Goal: Task Accomplishment & Management: Manage account settings

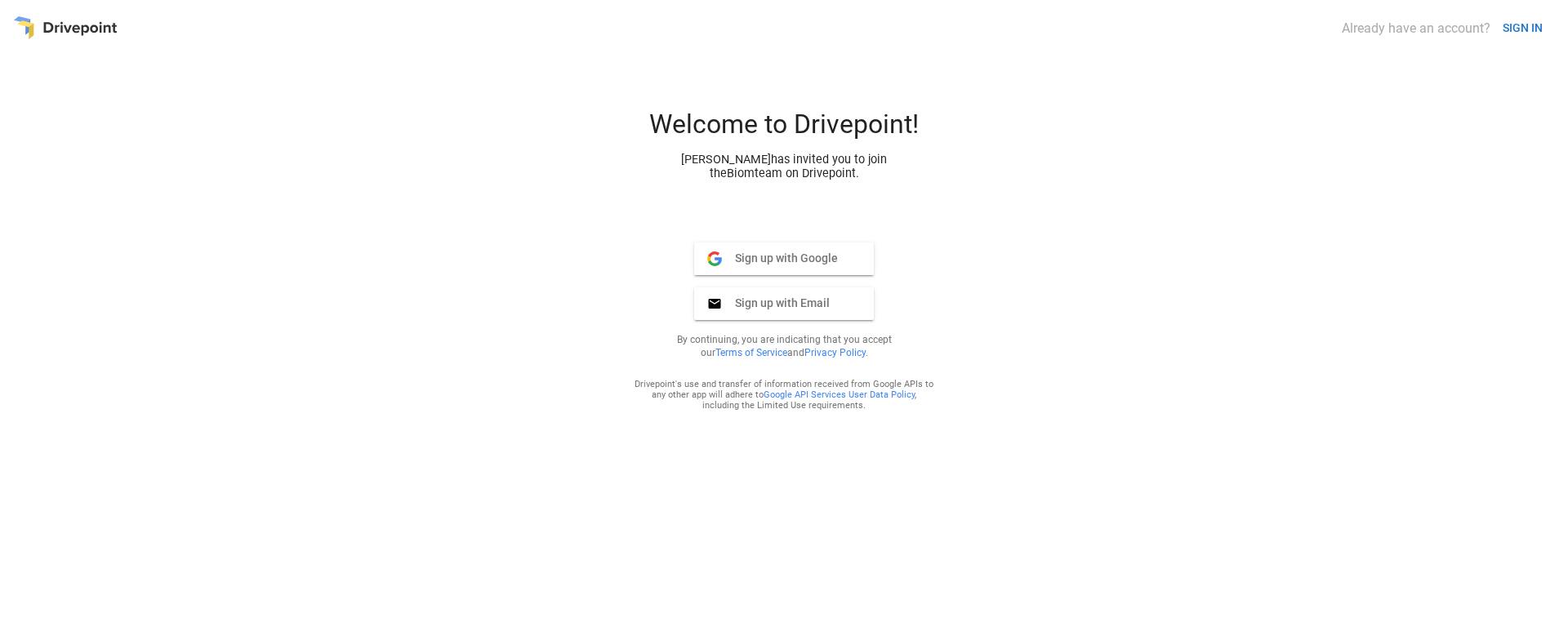
click at [762, 256] on span "Sign up with Google" at bounding box center [780, 257] width 116 height 15
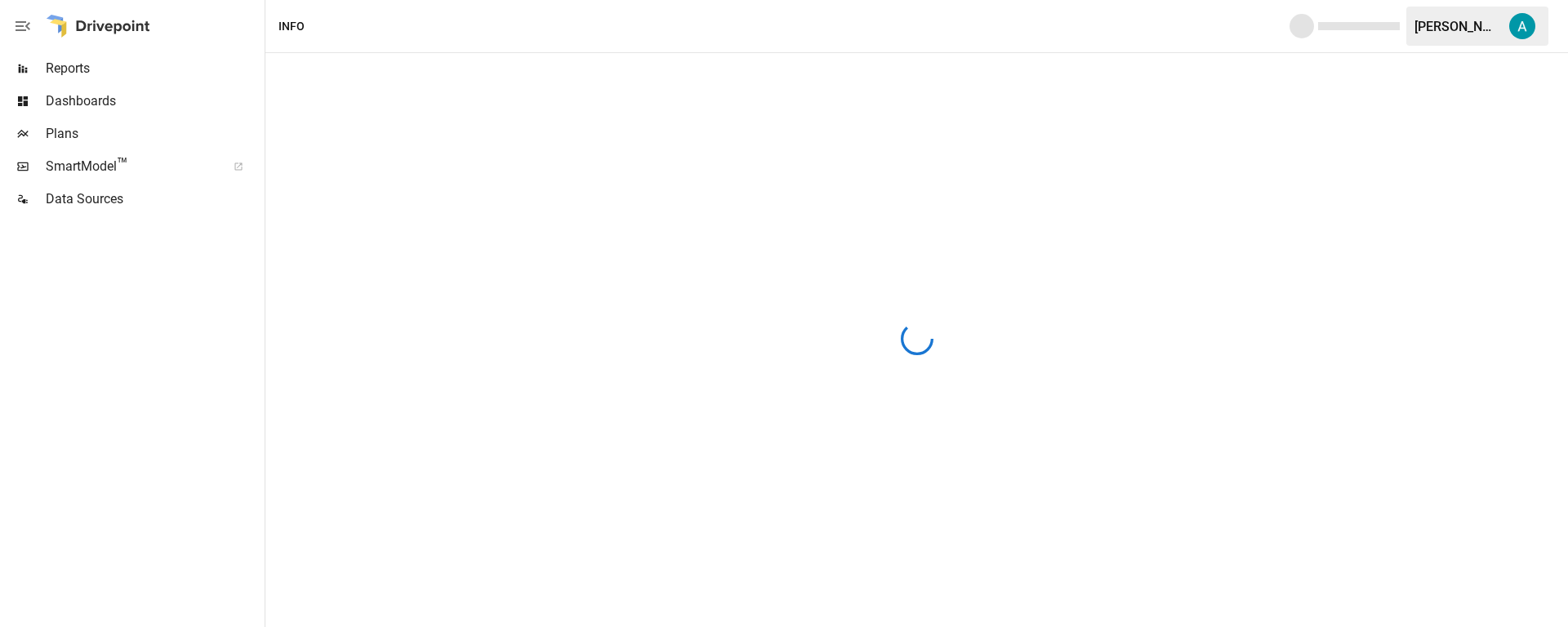
click at [87, 162] on span "SmartModel ™" at bounding box center [130, 166] width 170 height 19
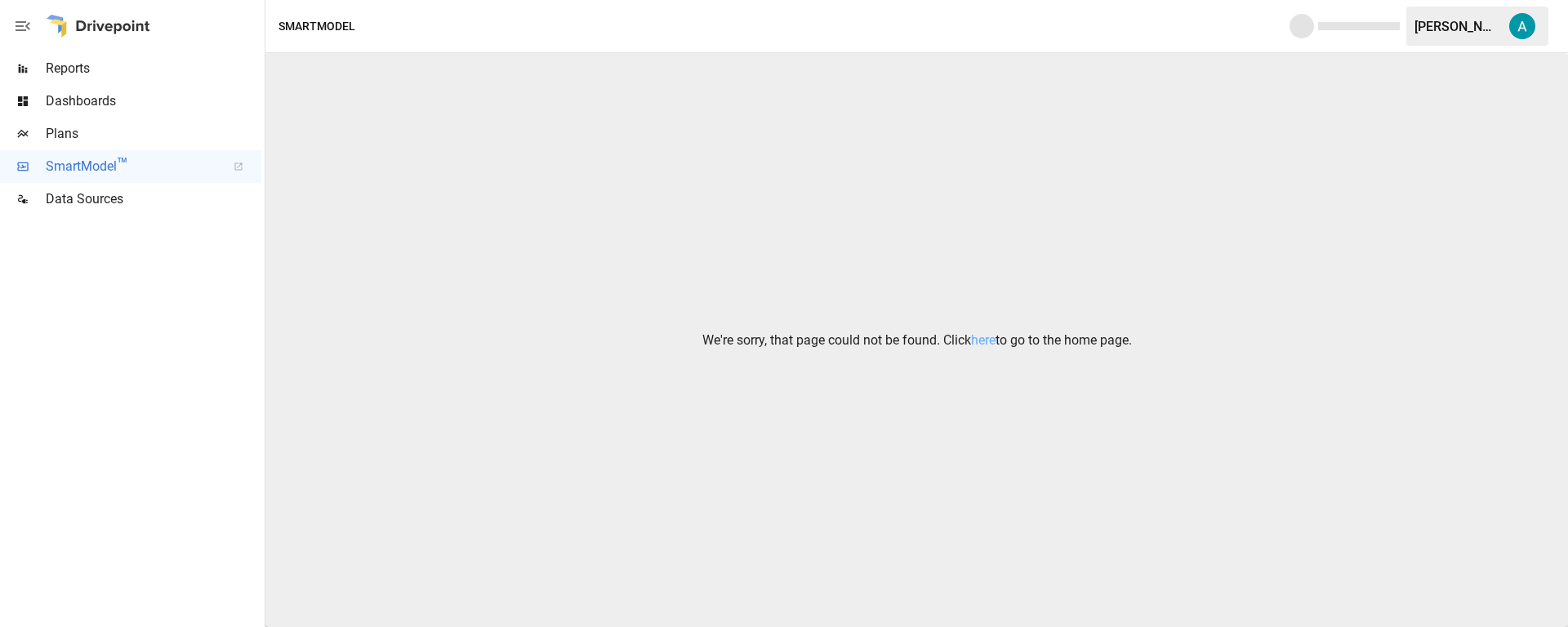
click at [102, 68] on span "Reports" at bounding box center [153, 68] width 215 height 19
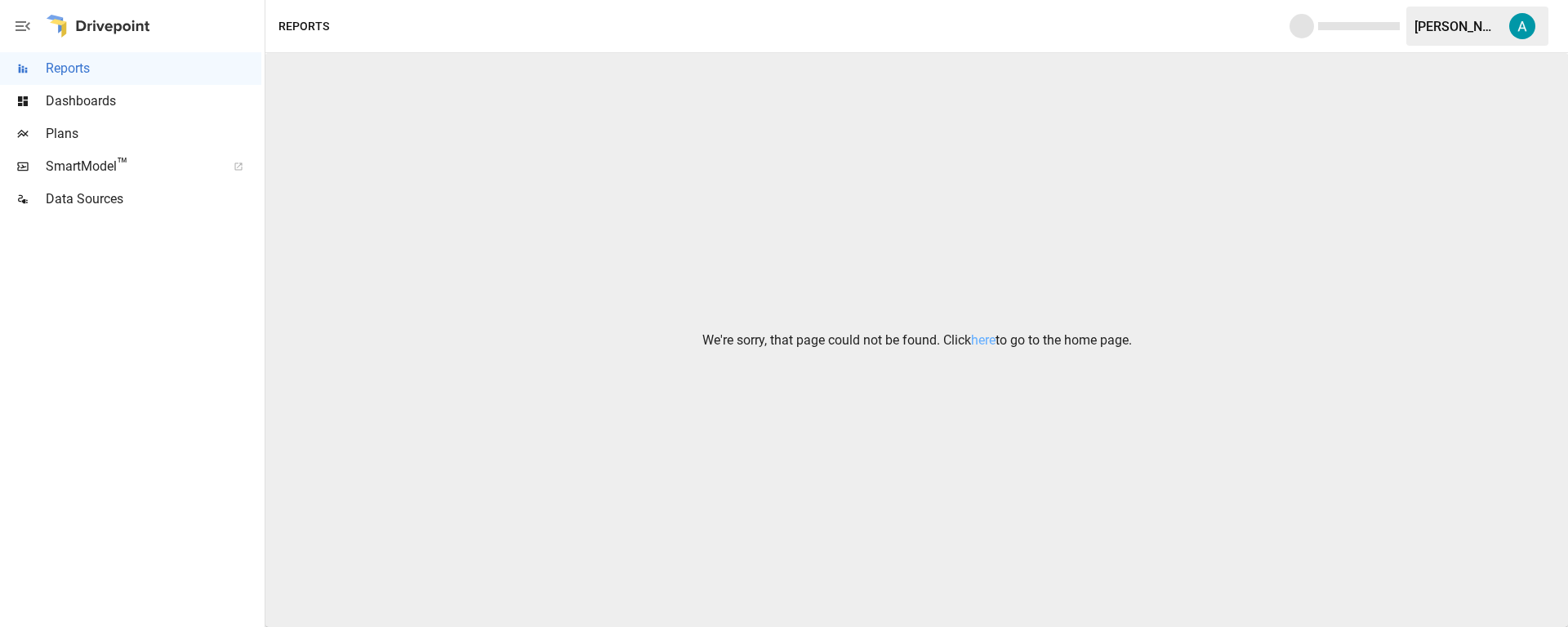
click at [98, 110] on span "Dashboards" at bounding box center [153, 101] width 215 height 19
click at [17, 28] on icon "button" at bounding box center [23, 26] width 19 height 19
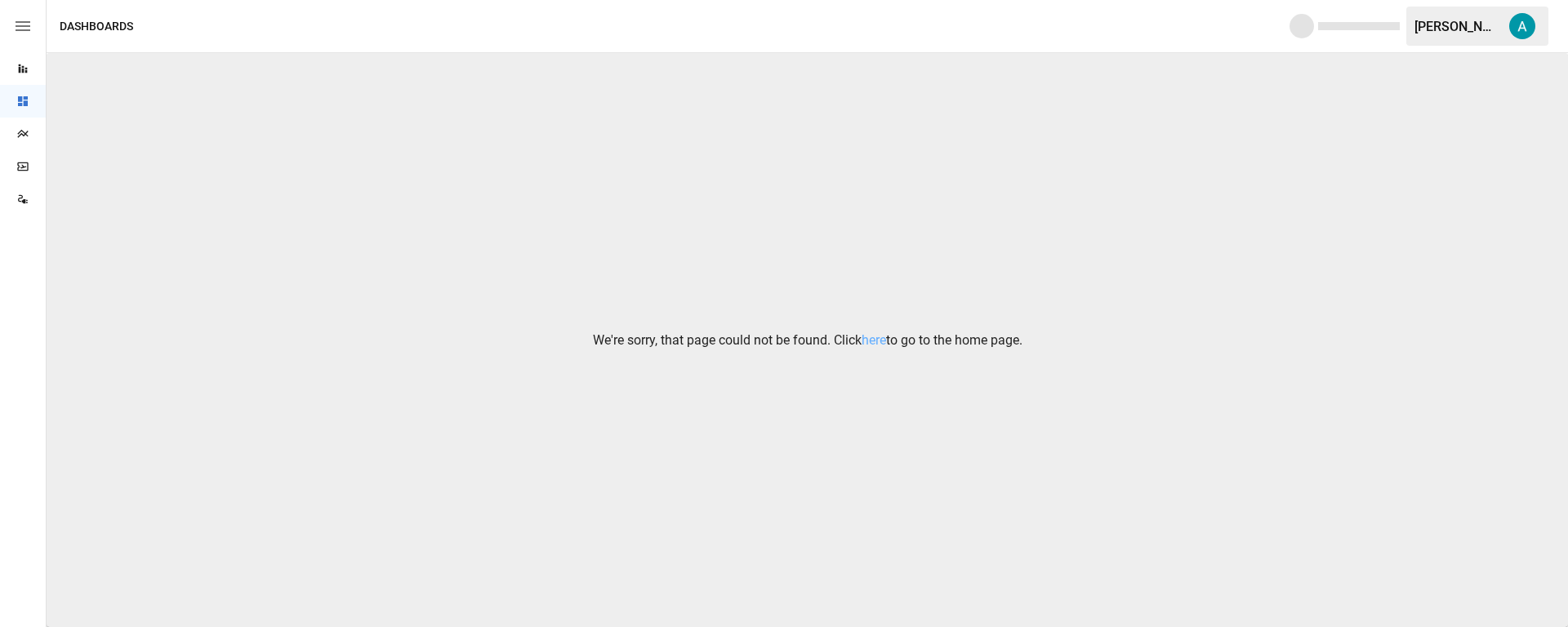
click at [17, 28] on icon "button" at bounding box center [23, 26] width 19 height 19
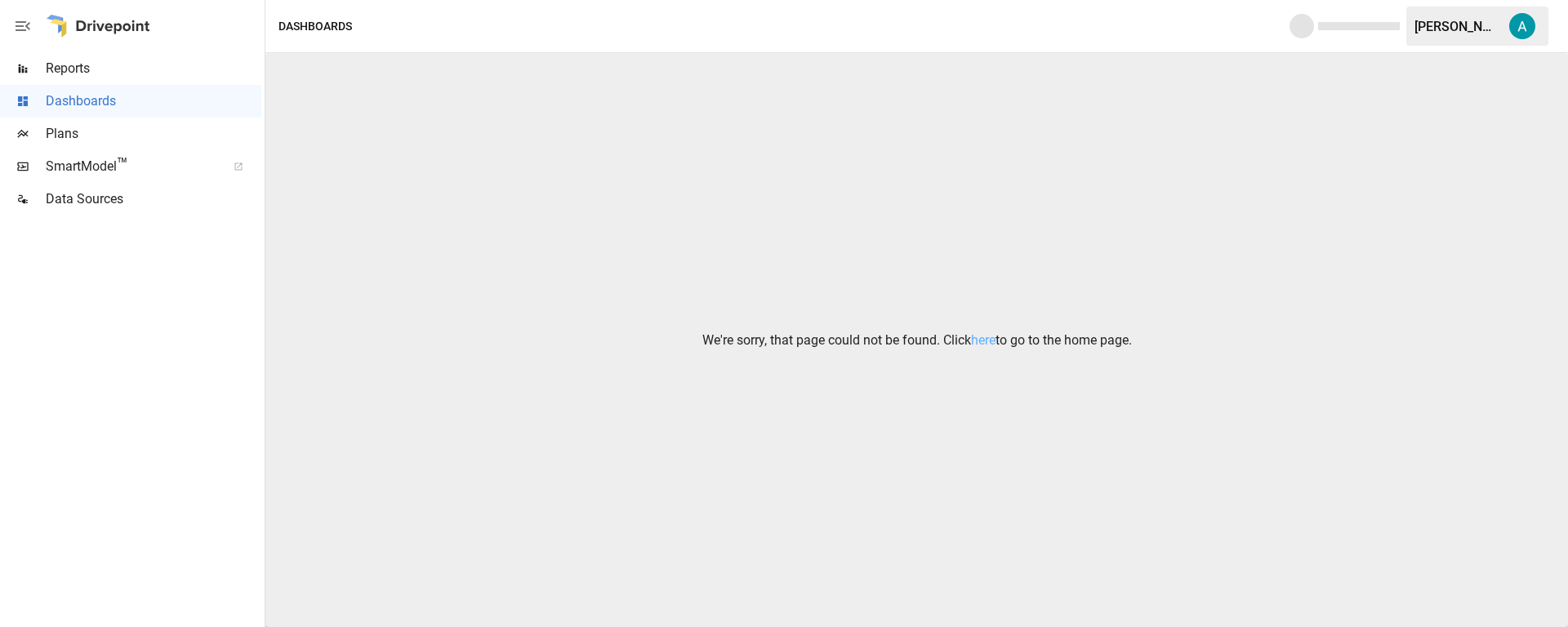
click at [1487, 34] on div "[PERSON_NAME]" at bounding box center [1478, 25] width 142 height 40
click at [1517, 26] on img "Aubrey Perona" at bounding box center [1522, 26] width 26 height 26
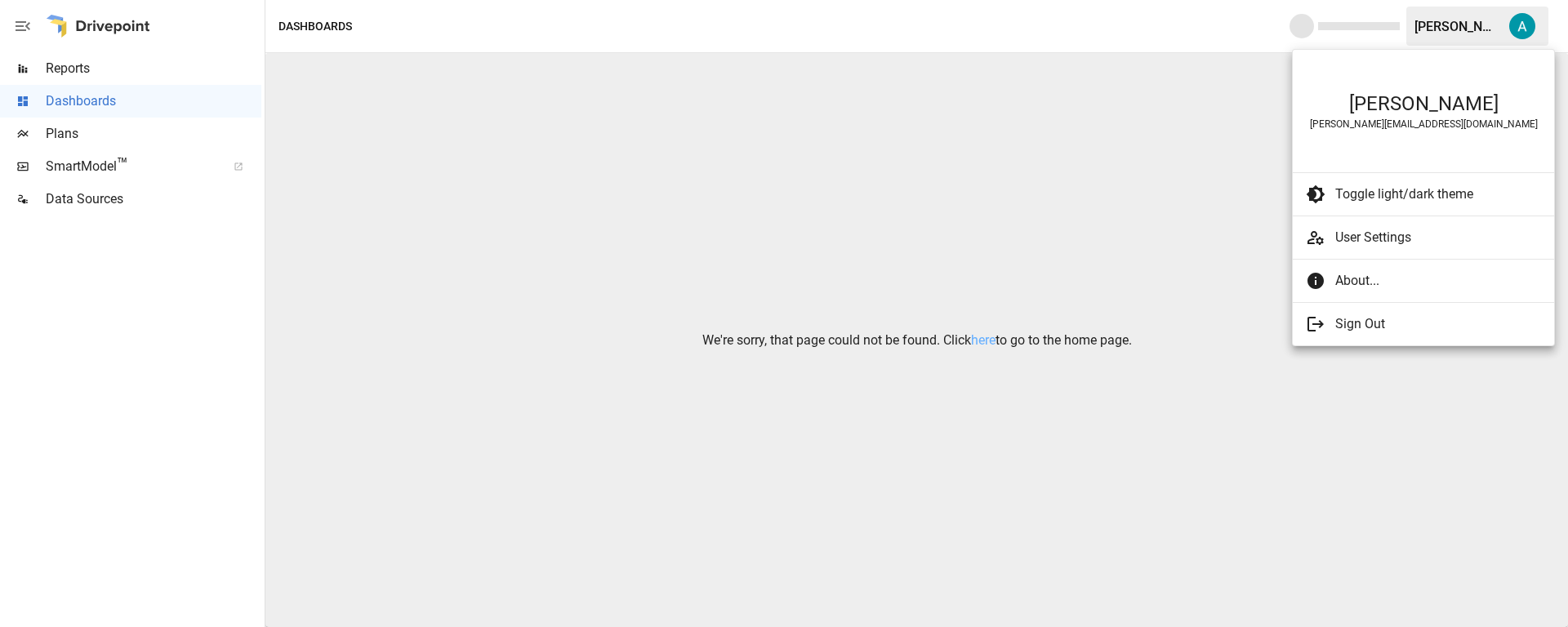
click at [34, 123] on div at bounding box center [784, 314] width 1568 height 627
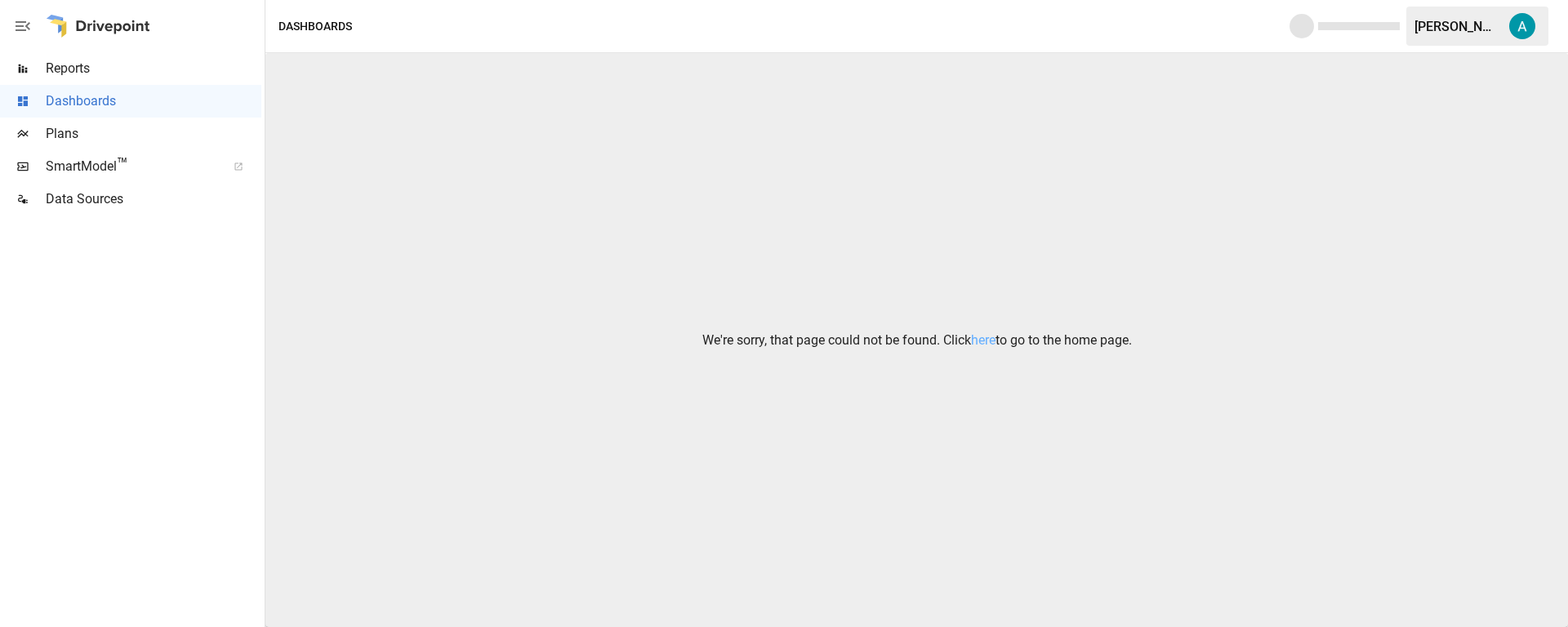
click at [48, 129] on span "Plans" at bounding box center [153, 133] width 215 height 19
